Goal: Information Seeking & Learning: Check status

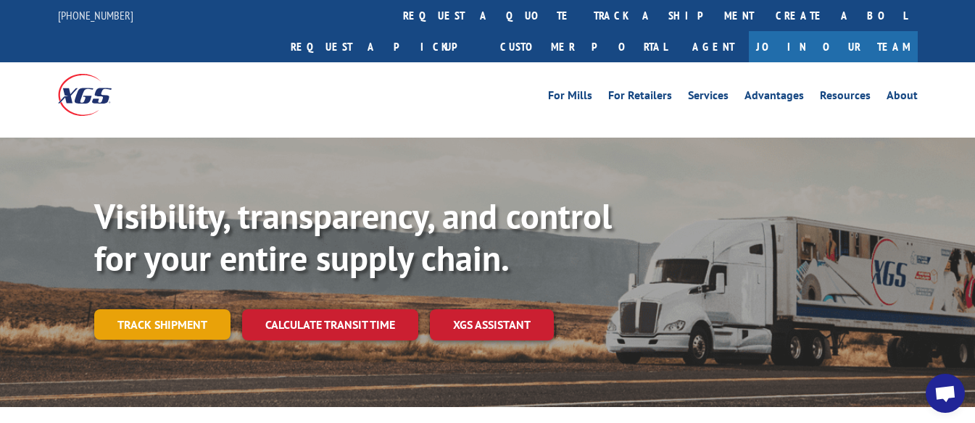
click at [214, 309] on link "Track shipment" at bounding box center [162, 324] width 136 height 30
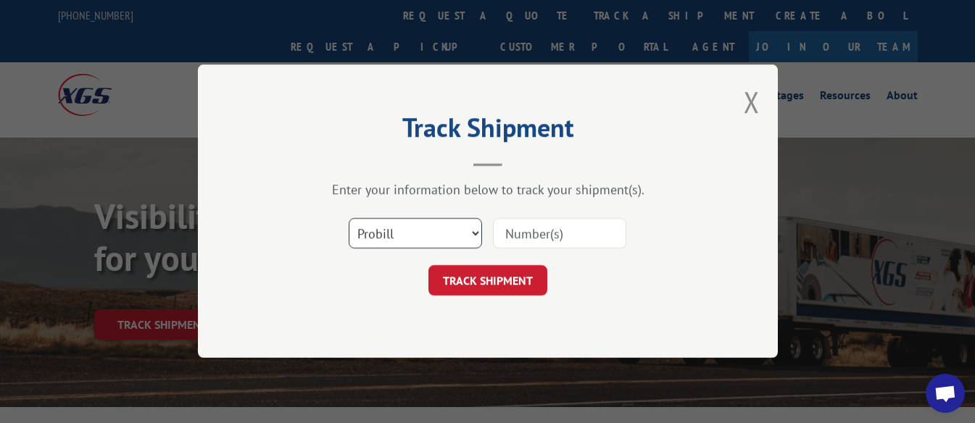
click at [478, 235] on select "Select category... Probill BOL PO" at bounding box center [415, 234] width 133 height 30
select select "bol"
click at [349, 219] on select "Select category... Probill BOL PO" at bounding box center [415, 234] width 133 height 30
click at [557, 230] on input at bounding box center [559, 234] width 133 height 30
paste input "6805718"
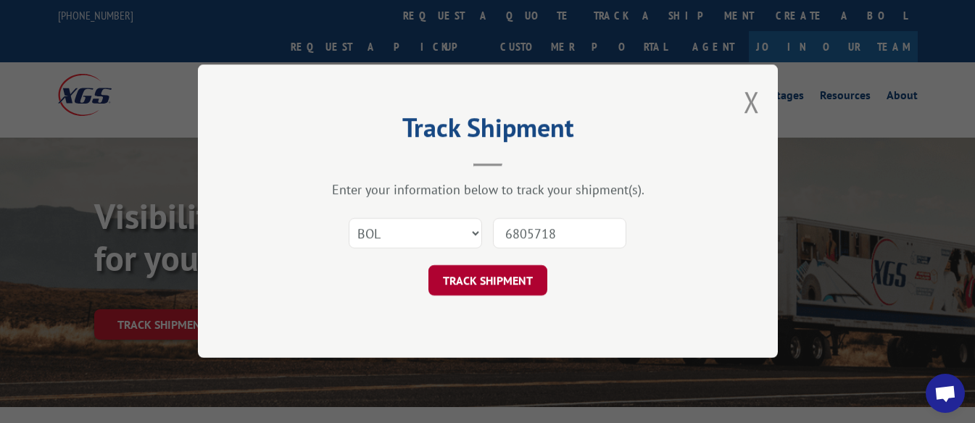
type input "6805718"
click at [481, 286] on button "TRACK SHIPMENT" at bounding box center [487, 281] width 119 height 30
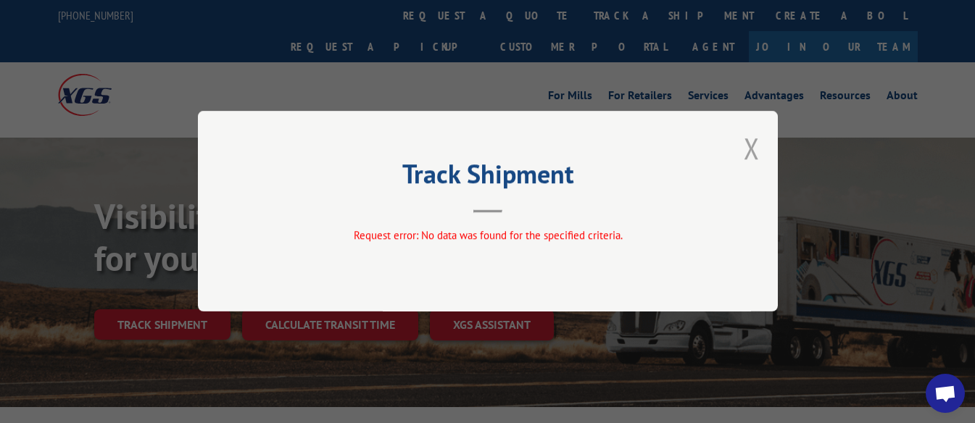
click at [750, 157] on button "Close modal" at bounding box center [751, 148] width 16 height 38
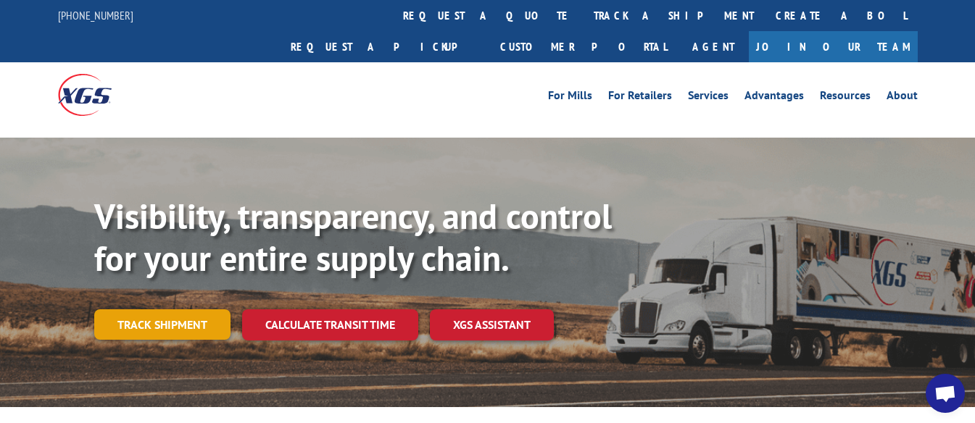
click at [206, 309] on link "Track shipment" at bounding box center [162, 324] width 136 height 30
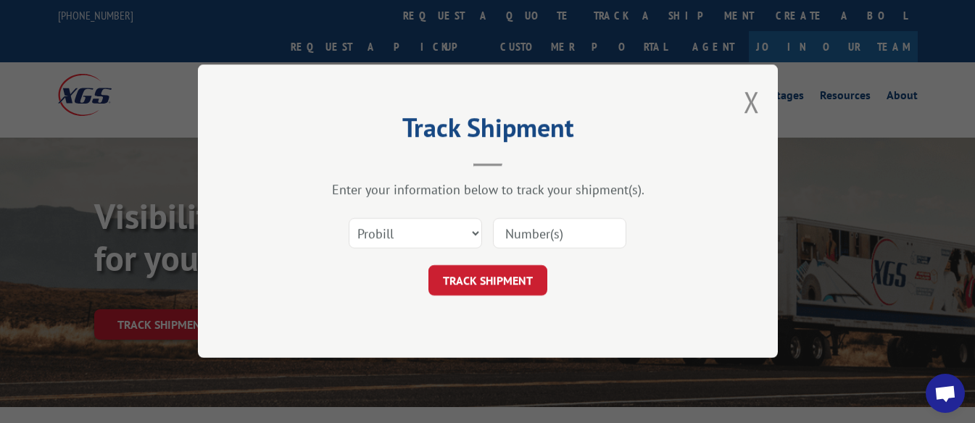
click at [564, 227] on input at bounding box center [559, 234] width 133 height 30
paste input "6805718"
type input "6805718"
click at [513, 280] on button "TRACK SHIPMENT" at bounding box center [487, 281] width 119 height 30
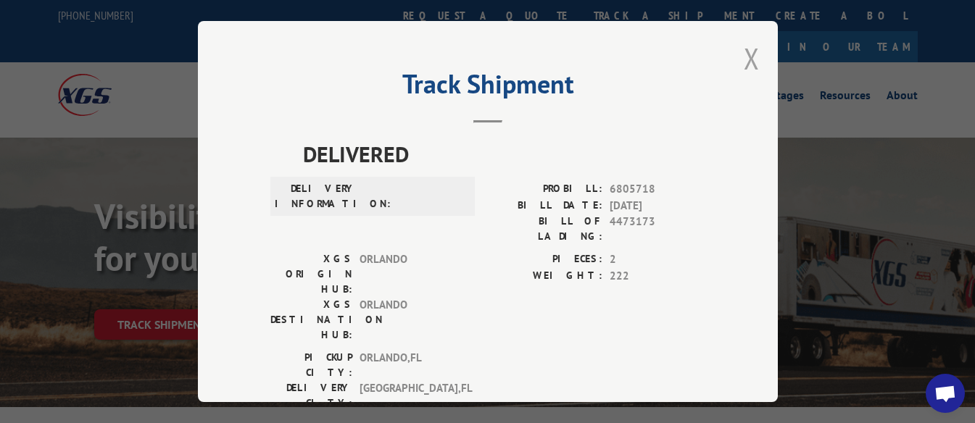
click at [745, 59] on button "Close modal" at bounding box center [751, 58] width 16 height 38
